Goal: Task Accomplishment & Management: Use online tool/utility

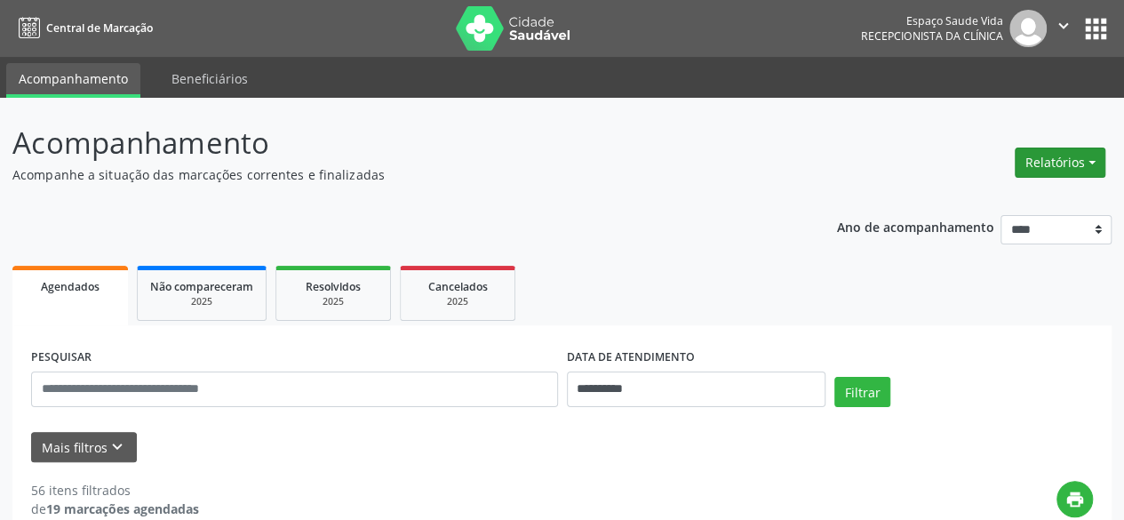
click at [1069, 161] on button "Relatórios" at bounding box center [1060, 163] width 91 height 30
click at [998, 194] on link "Agendamentos" at bounding box center [1010, 199] width 191 height 25
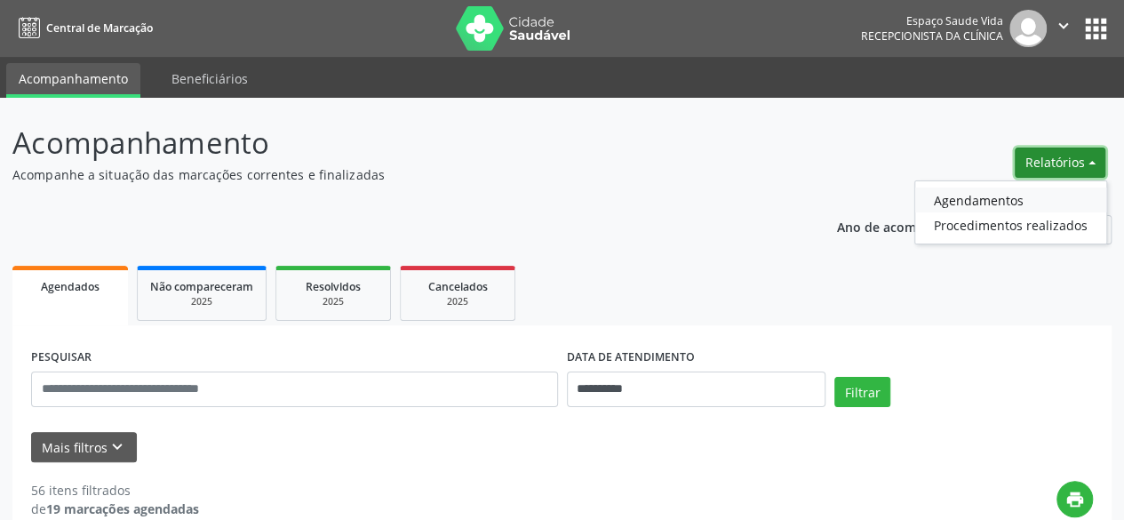
select select "*"
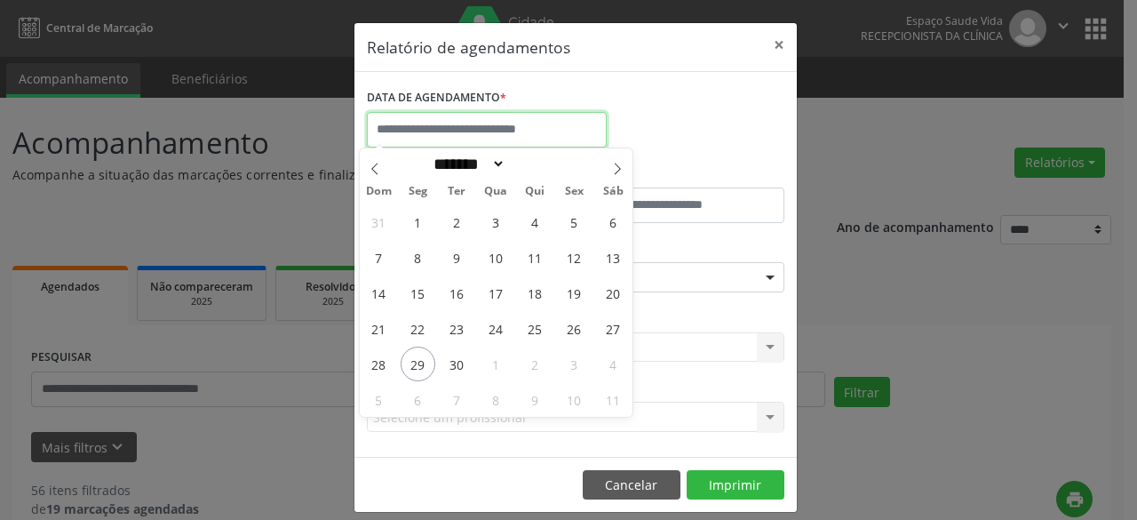
click at [536, 129] on input "text" at bounding box center [487, 130] width 240 height 36
click at [415, 365] on span "29" at bounding box center [418, 364] width 35 height 35
type input "**********"
click at [421, 356] on span "29" at bounding box center [418, 364] width 35 height 35
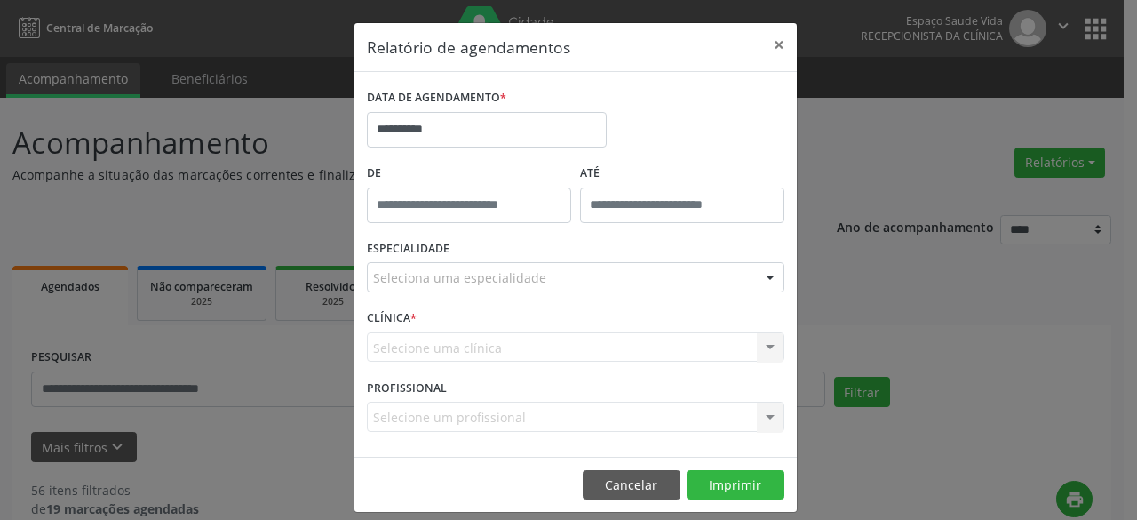
click at [421, 356] on div "Selecione uma clínica Nenhum resultado encontrado para: " " Não há nenhuma opçã…" at bounding box center [576, 347] width 418 height 30
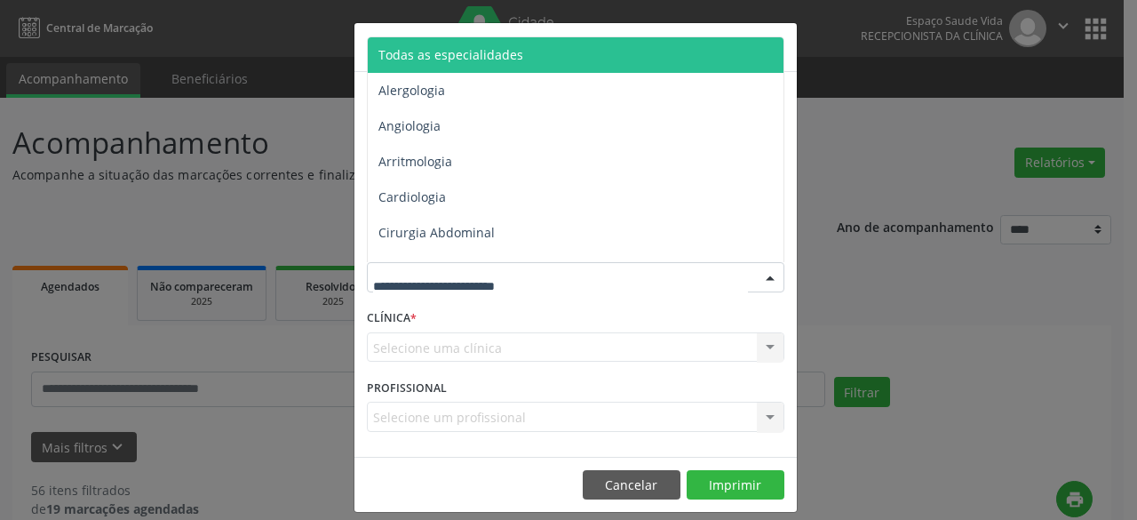
click at [672, 280] on div at bounding box center [576, 277] width 418 height 30
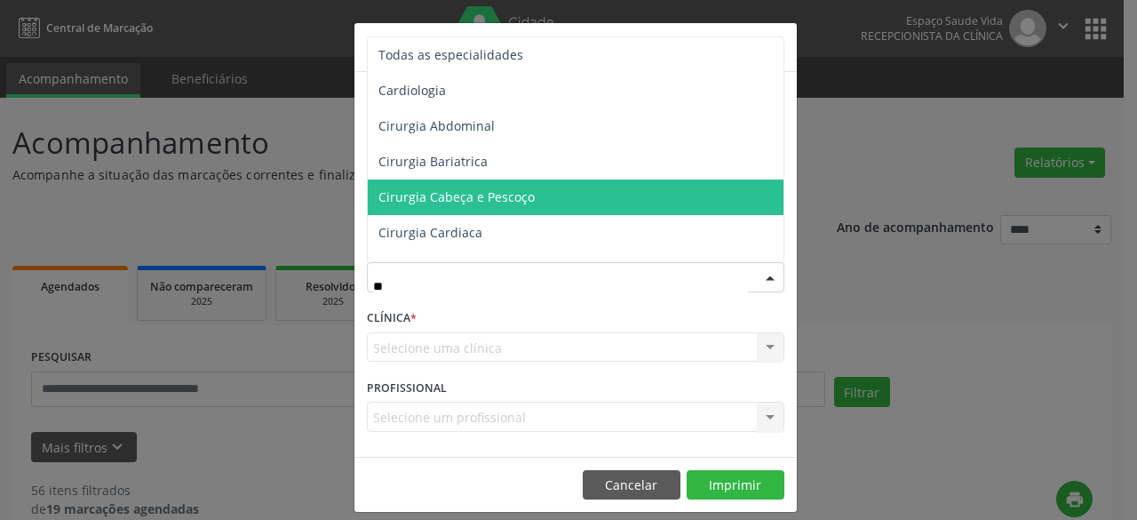
type input "***"
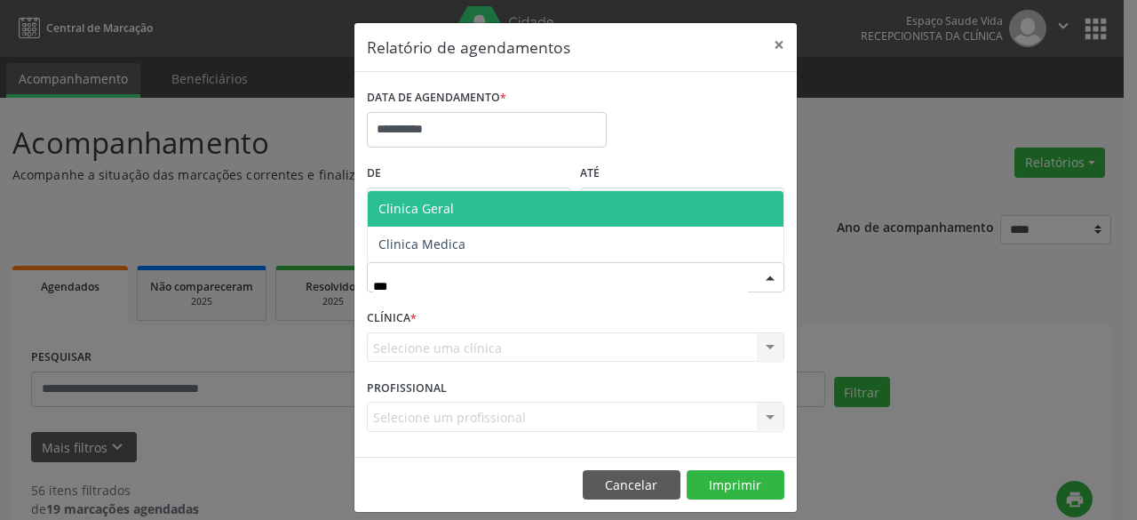
click at [531, 203] on span "Clinica Geral" at bounding box center [576, 209] width 416 height 36
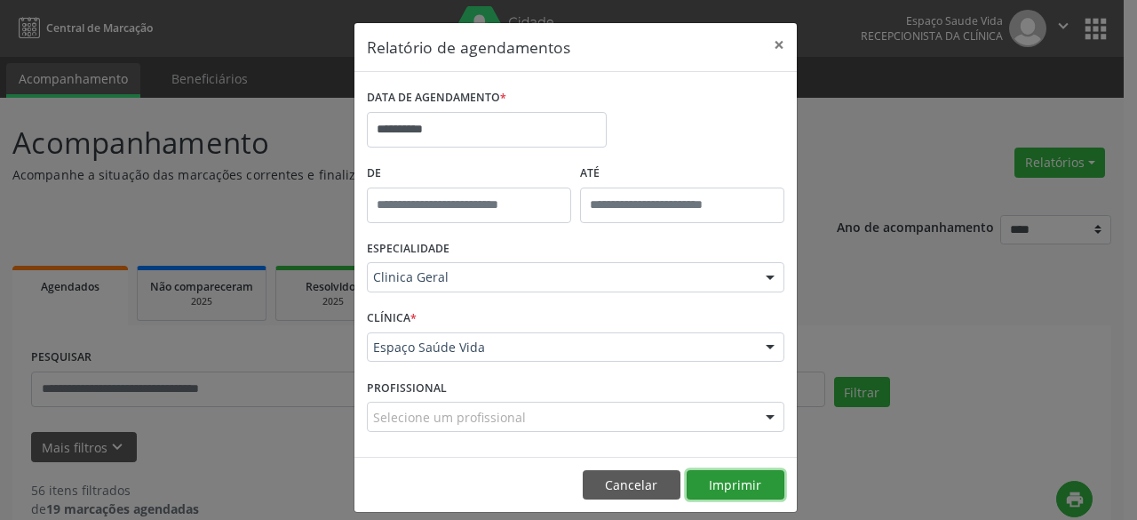
click at [741, 483] on button "Imprimir" at bounding box center [736, 485] width 98 height 30
